Goal: Find specific page/section: Find specific page/section

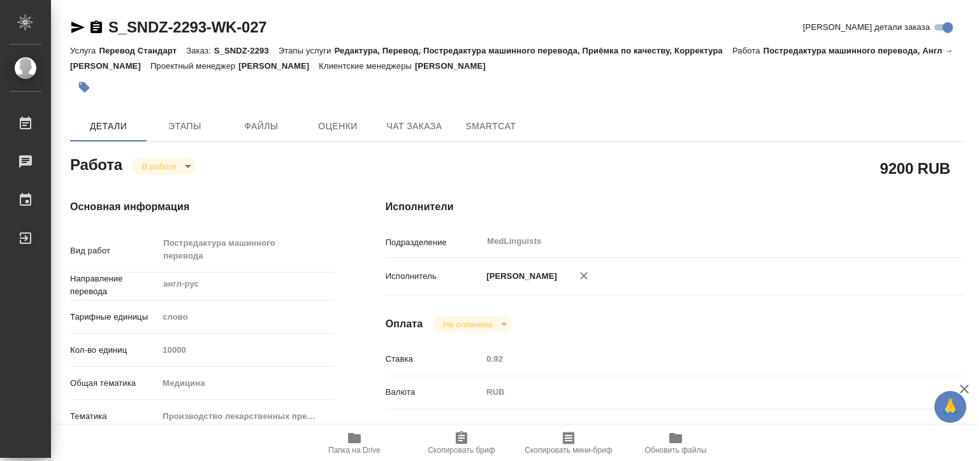
type textarea "x"
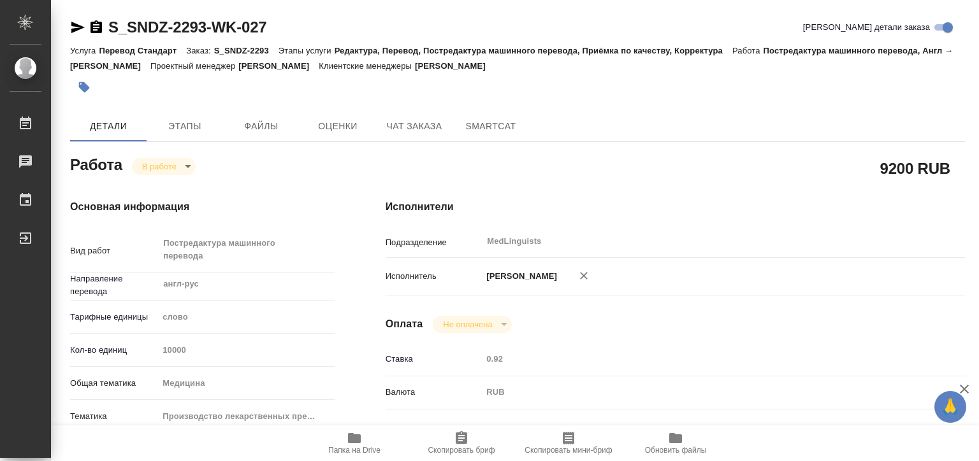
type textarea "x"
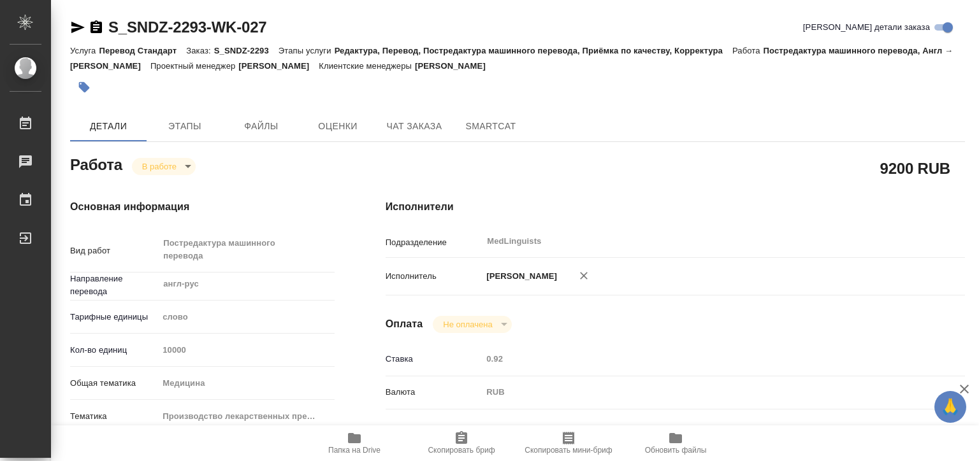
type textarea "x"
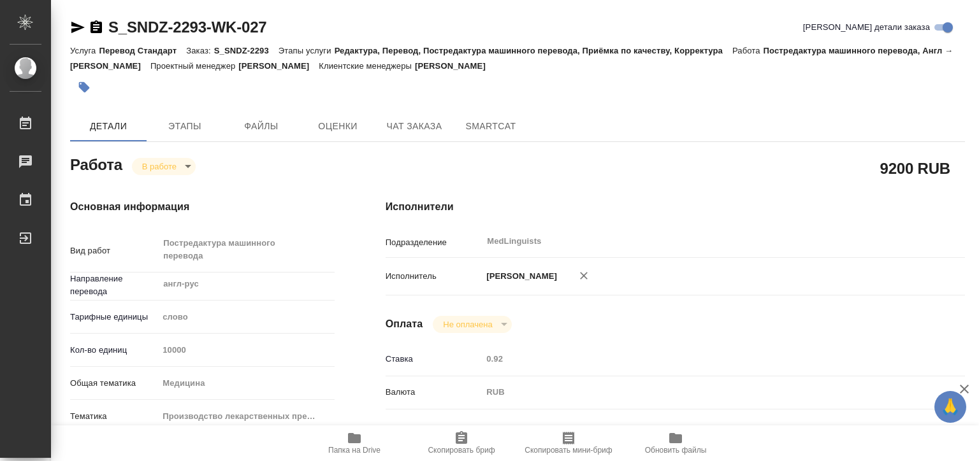
type textarea "x"
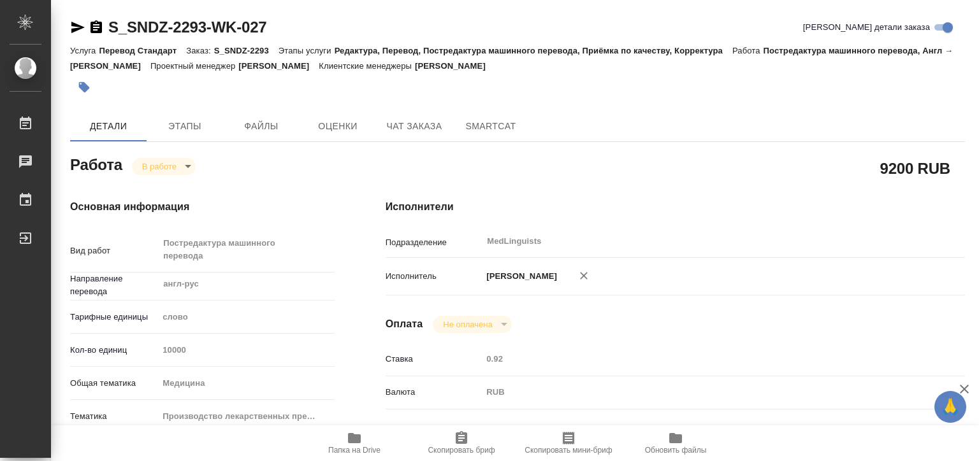
type textarea "x"
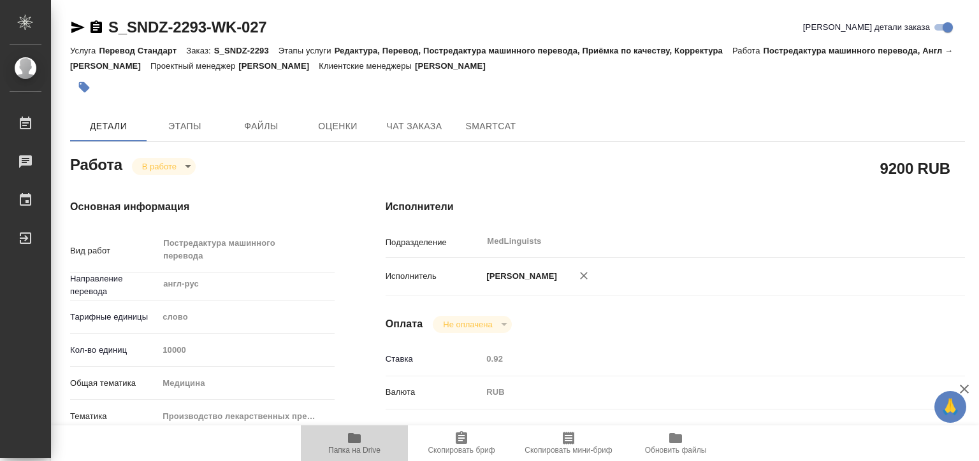
click at [342, 443] on span "Папка на Drive" at bounding box center [354, 443] width 92 height 24
type textarea "x"
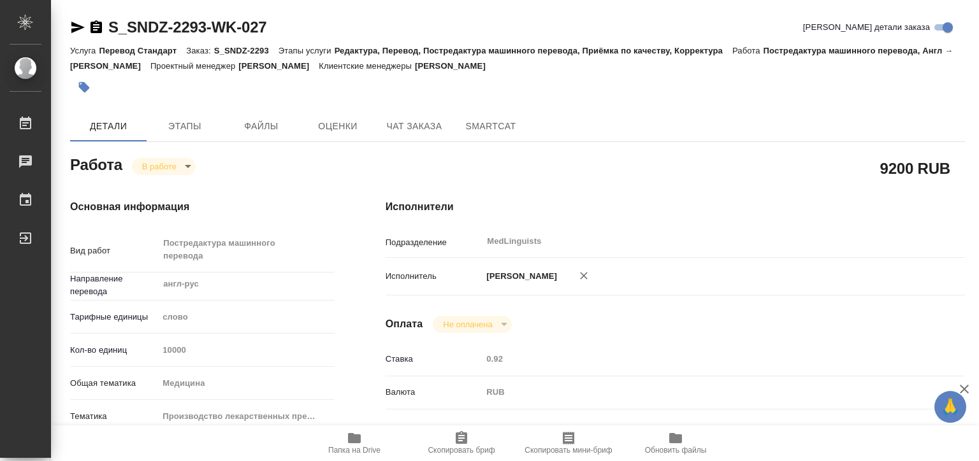
type textarea "x"
